Goal: Find specific page/section: Find specific page/section

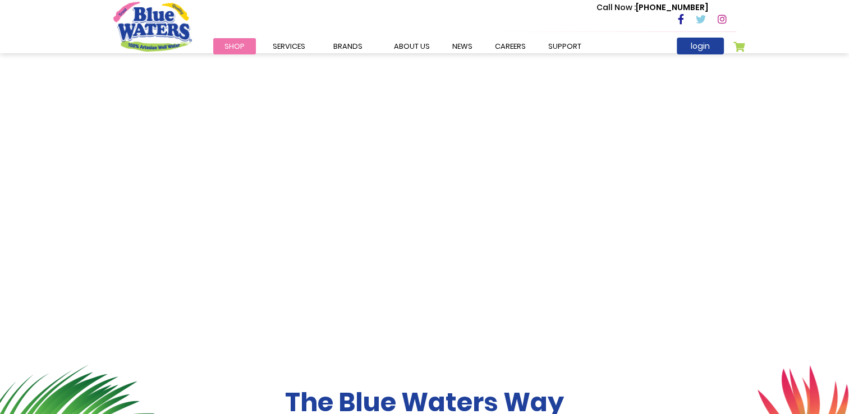
scroll to position [13, 0]
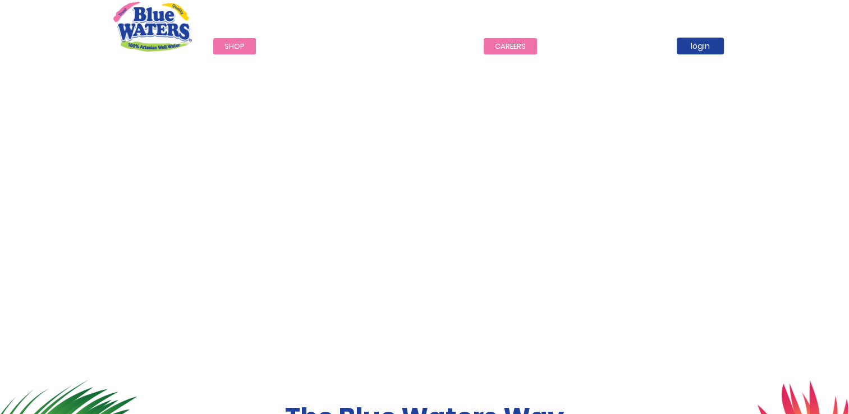
click at [512, 47] on link "careers" at bounding box center [510, 46] width 53 height 16
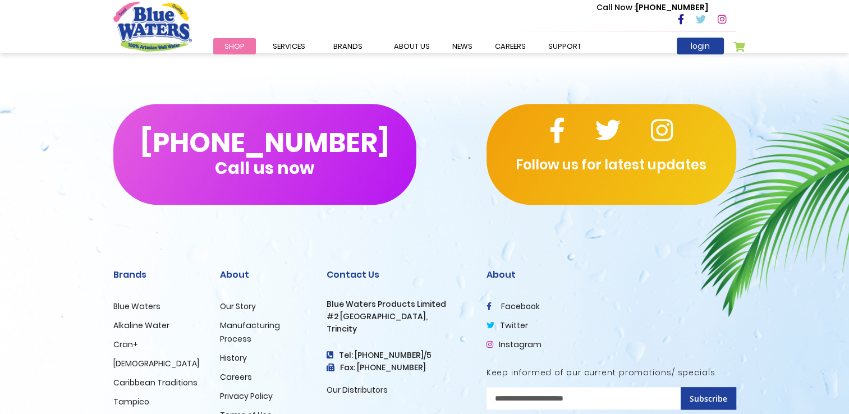
scroll to position [1139, 0]
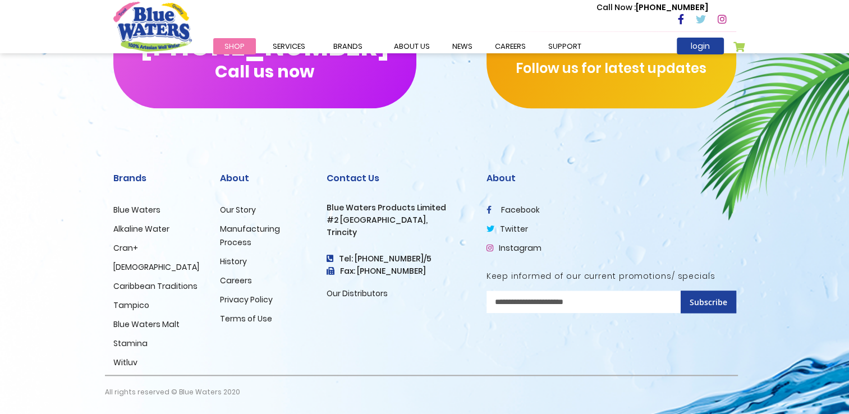
click at [242, 282] on link "Careers" at bounding box center [236, 280] width 32 height 11
